Goal: Task Accomplishment & Management: Manage account settings

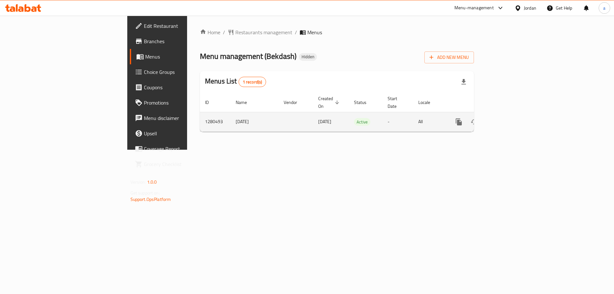
click at [509, 118] on icon "enhanced table" at bounding box center [505, 122] width 8 height 8
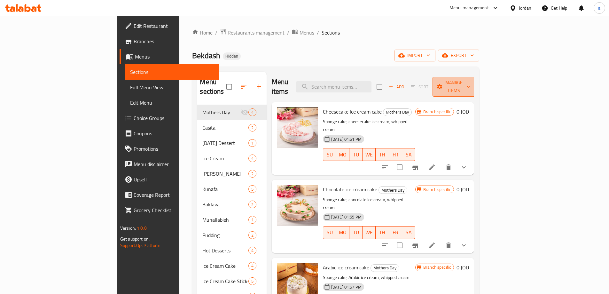
click at [476, 88] on button "Manage items" at bounding box center [454, 87] width 43 height 20
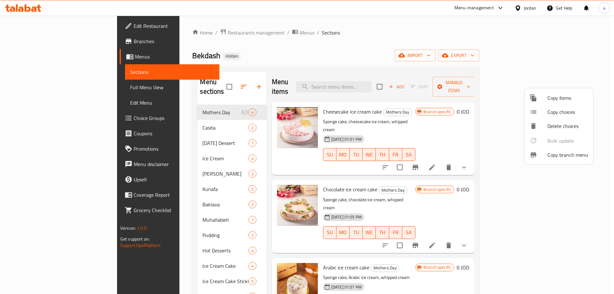
click at [448, 13] on div at bounding box center [307, 147] width 614 height 294
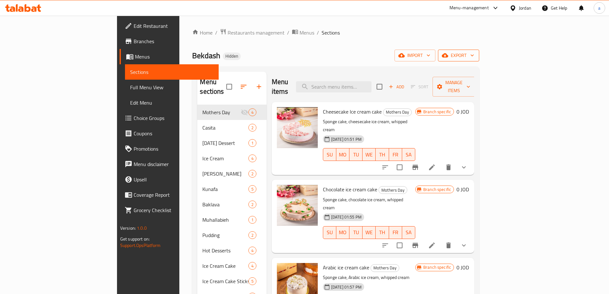
click at [474, 55] on span "export" at bounding box center [458, 55] width 31 height 8
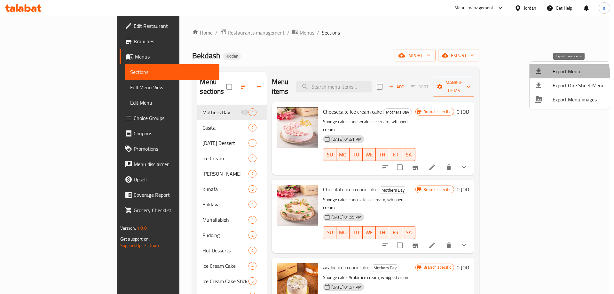
click at [552, 76] on li "Export Menu" at bounding box center [570, 71] width 80 height 14
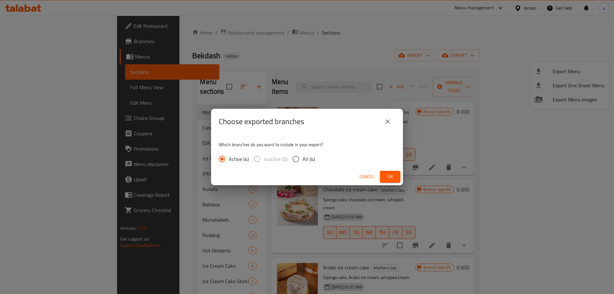
click at [318, 160] on div "Active (4) Inactive (0) All (4)" at bounding box center [269, 158] width 101 height 13
click at [297, 161] on input "All (4)" at bounding box center [295, 158] width 13 height 13
radio input "true"
click at [392, 176] on span "Ok" at bounding box center [390, 177] width 10 height 8
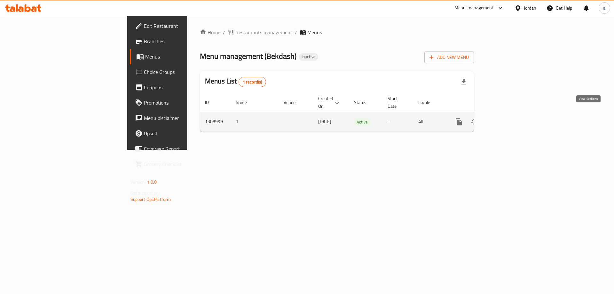
click at [509, 118] on icon "enhanced table" at bounding box center [505, 122] width 8 height 8
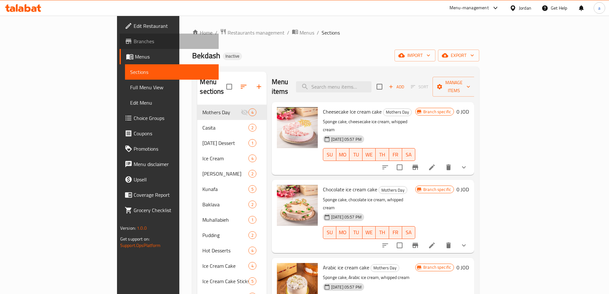
click at [134, 42] on span "Branches" at bounding box center [174, 41] width 80 height 8
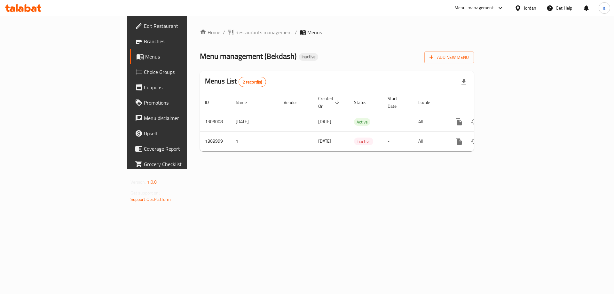
click at [144, 44] on span "Branches" at bounding box center [184, 41] width 81 height 8
click at [144, 38] on span "Branches" at bounding box center [184, 41] width 81 height 8
click at [469, 60] on span "Add New Menu" at bounding box center [449, 57] width 39 height 8
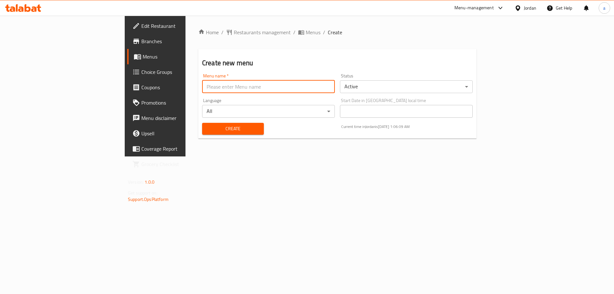
click at [262, 92] on input "text" at bounding box center [268, 86] width 133 height 13
type input "a"
type input "1/9"
click at [202, 123] on button "Create" at bounding box center [233, 129] width 62 height 12
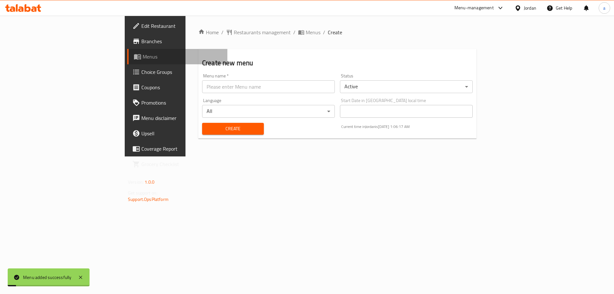
click at [143, 59] on span "Menus" at bounding box center [183, 57] width 80 height 8
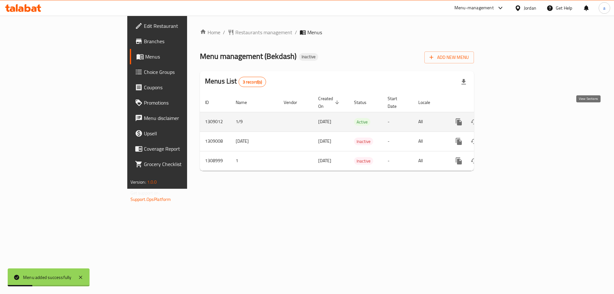
click at [509, 118] on icon "enhanced table" at bounding box center [505, 122] width 8 height 8
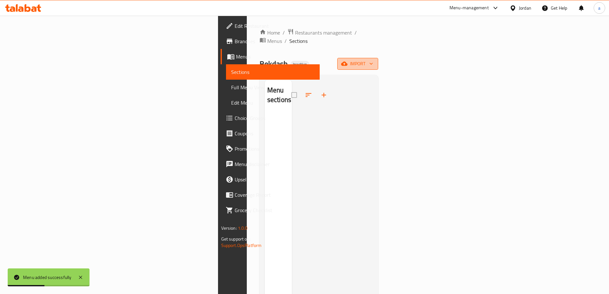
click at [373, 60] on span "import" at bounding box center [358, 64] width 31 height 8
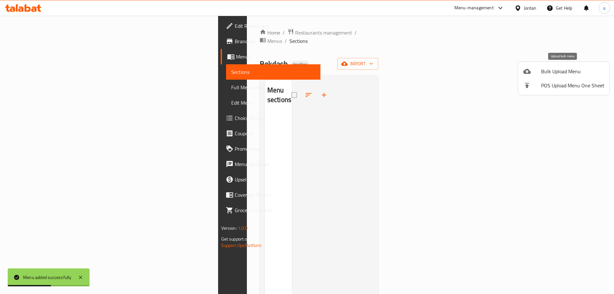
click at [543, 70] on span "Bulk Upload Menu" at bounding box center [572, 71] width 63 height 8
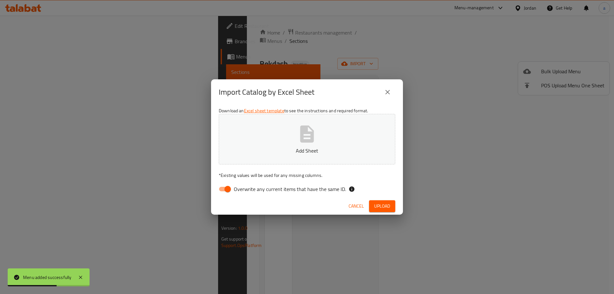
click at [309, 127] on icon "button" at bounding box center [307, 133] width 14 height 17
click at [229, 189] on input "Overwrite any current items that have the same ID." at bounding box center [228, 189] width 36 height 12
checkbox input "false"
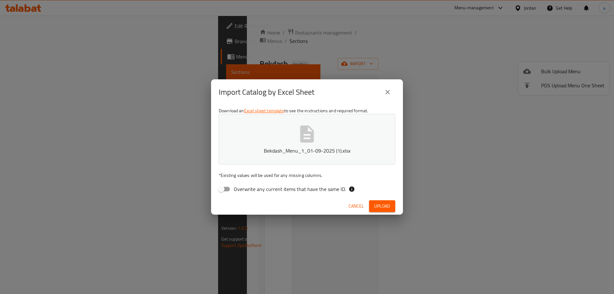
click at [382, 205] on span "Upload" at bounding box center [382, 206] width 16 height 8
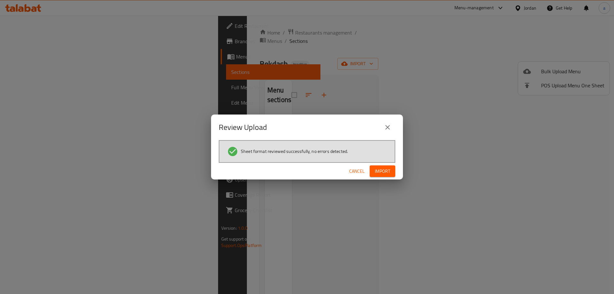
click at [388, 170] on span "Import" at bounding box center [382, 171] width 15 height 8
click at [388, 170] on circle "button" at bounding box center [385, 171] width 7 height 7
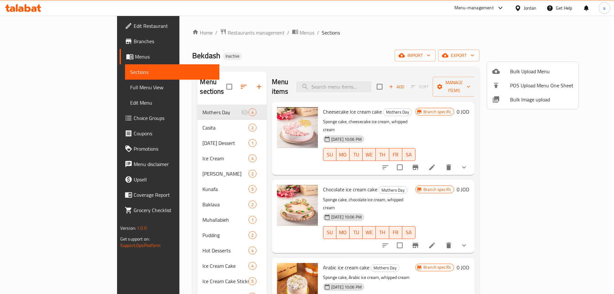
click at [325, 38] on div at bounding box center [307, 147] width 614 height 294
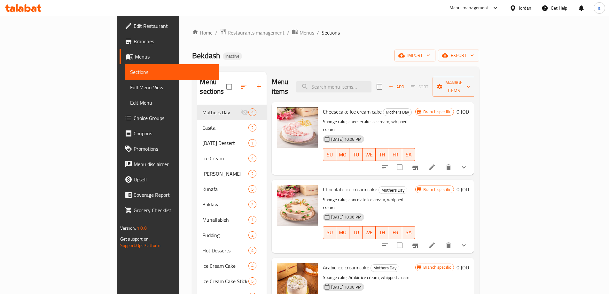
click at [135, 54] on span "Menus" at bounding box center [174, 57] width 79 height 8
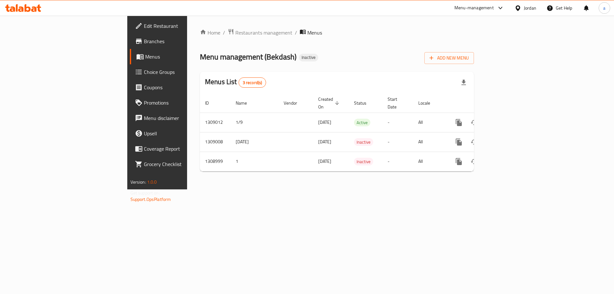
click at [519, 11] on icon at bounding box center [518, 8] width 7 height 7
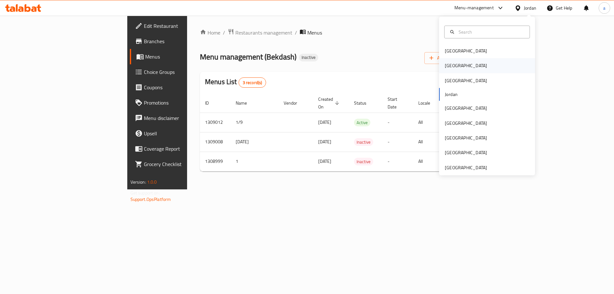
click at [460, 62] on div "[GEOGRAPHIC_DATA]" at bounding box center [487, 65] width 96 height 15
